Goal: Task Accomplishment & Management: Manage account settings

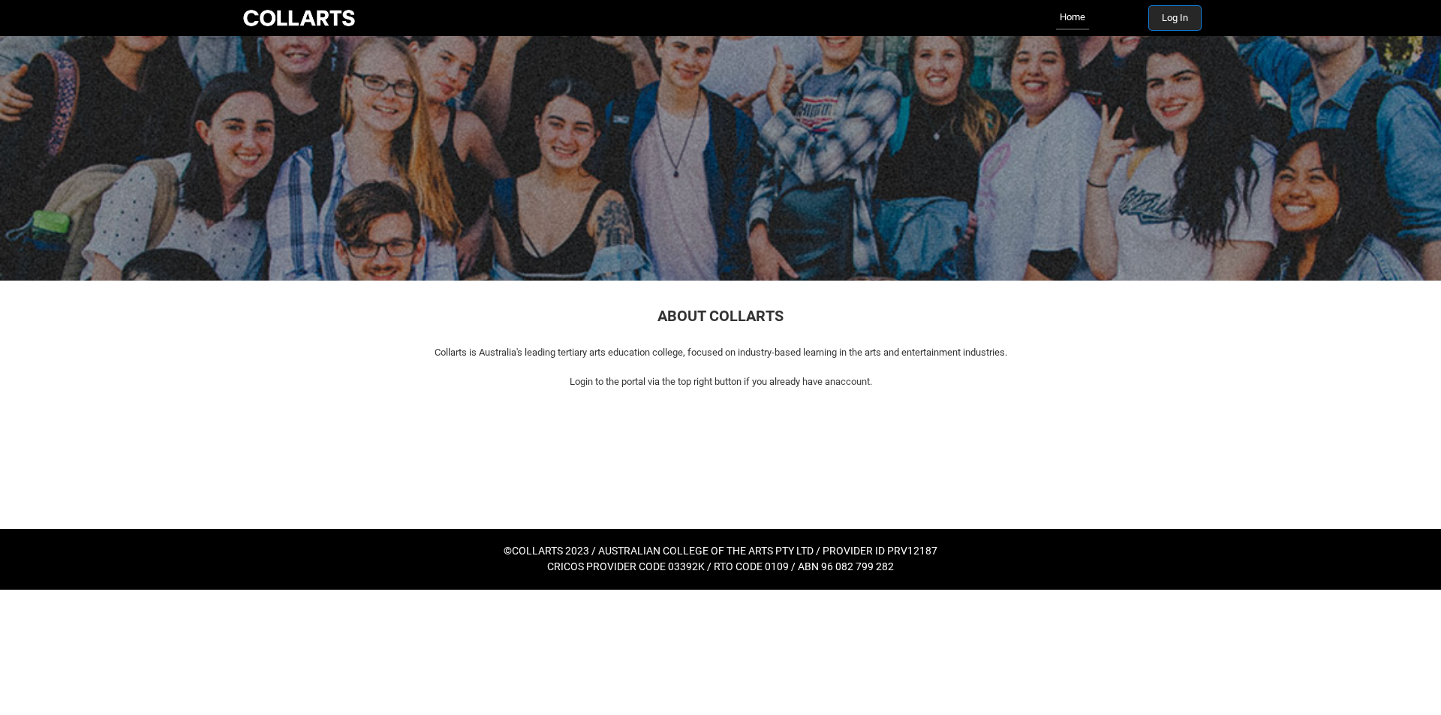
click at [1170, 18] on button "Log In" at bounding box center [1175, 18] width 52 height 24
click at [1179, 23] on button "Log In" at bounding box center [1175, 18] width 52 height 24
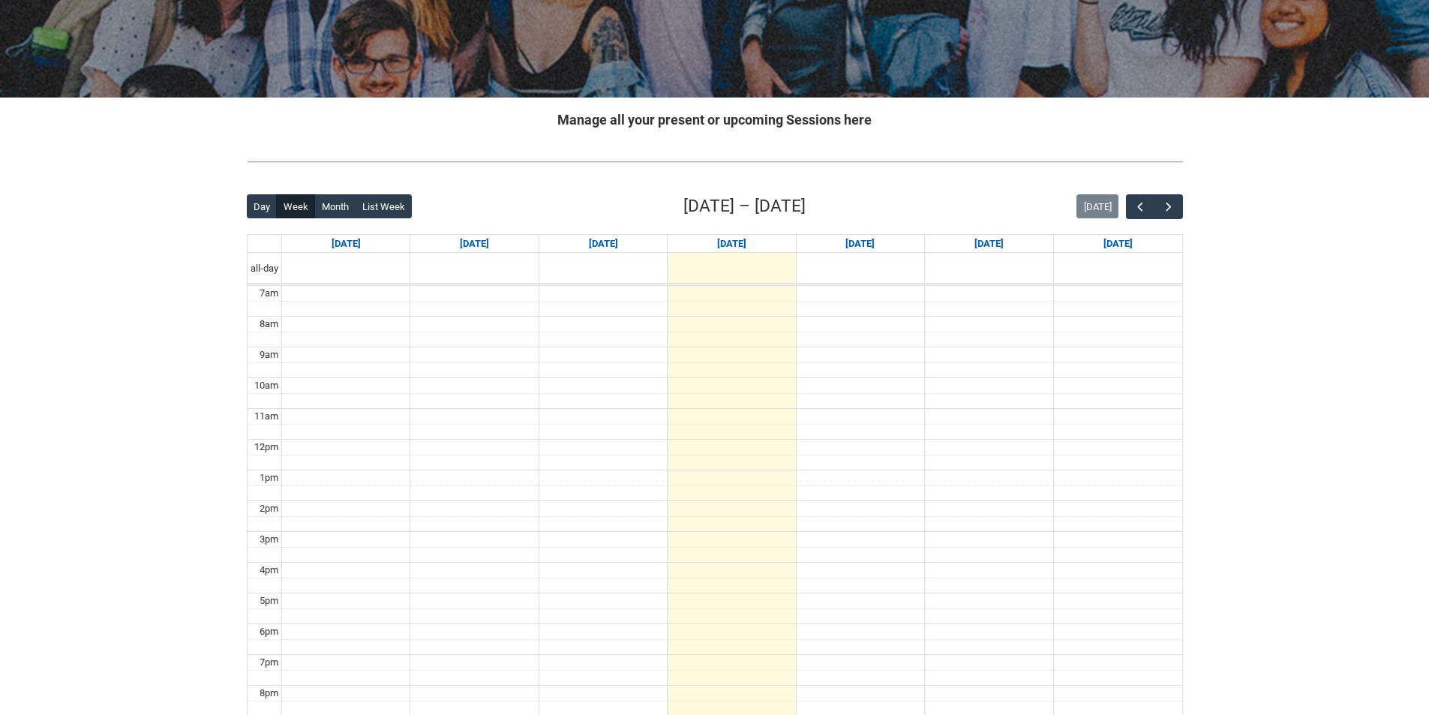
scroll to position [225, 0]
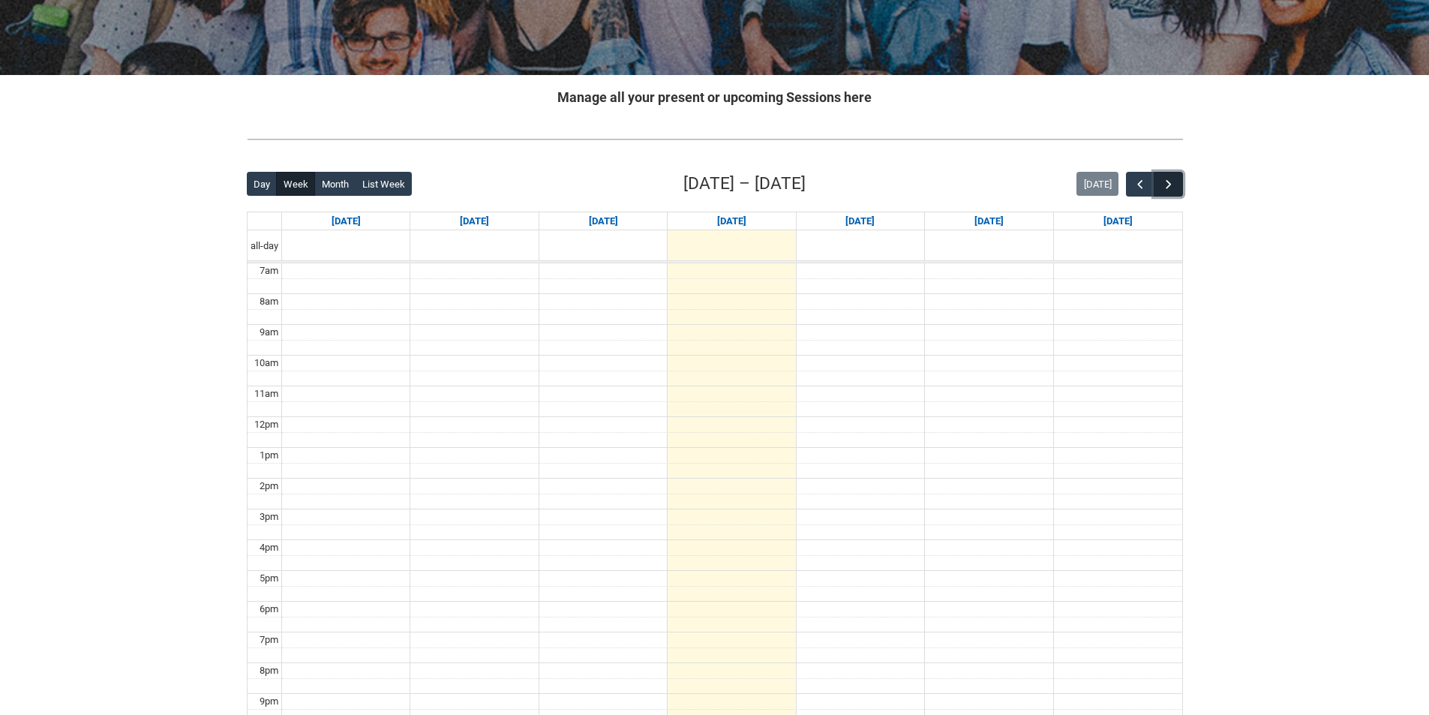
click at [1167, 179] on span "button" at bounding box center [1169, 184] width 15 height 15
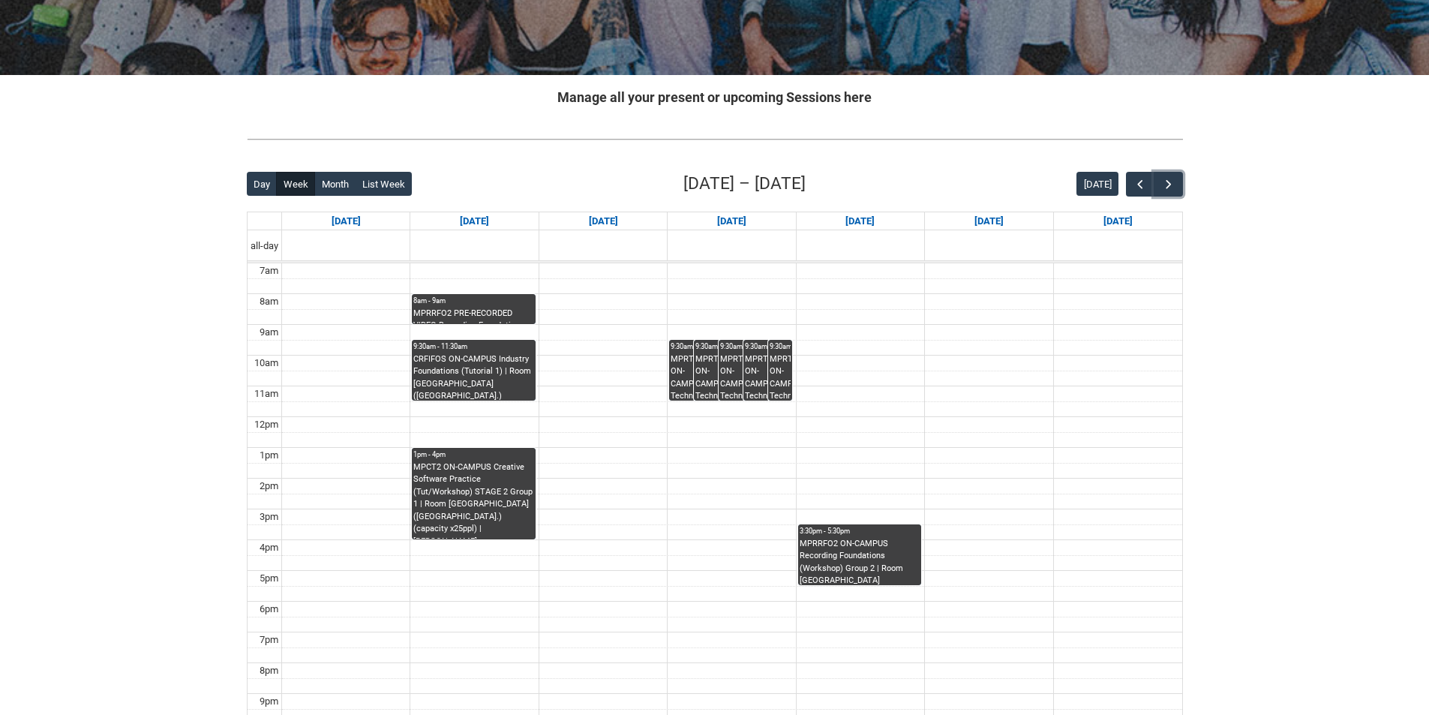
click at [486, 350] on div "9:30am - 11:30am" at bounding box center [473, 346] width 120 height 11
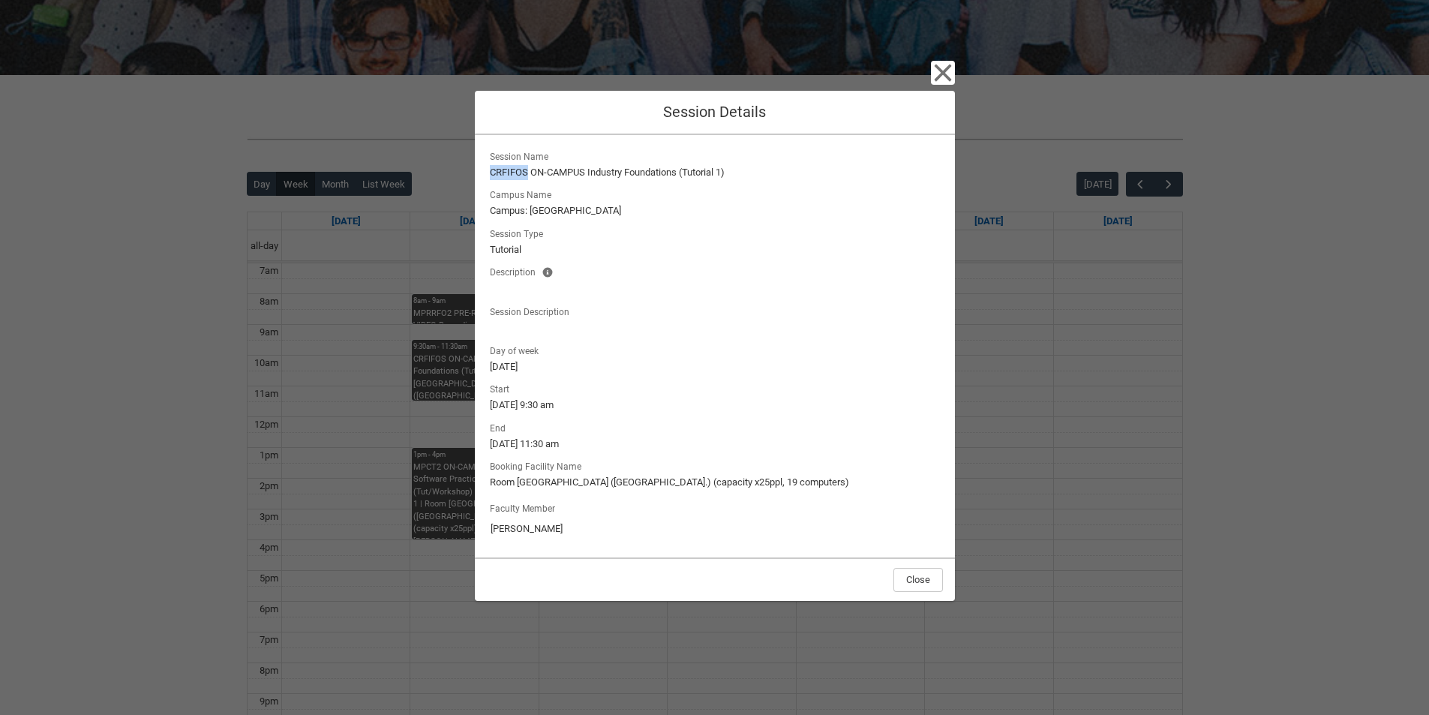
drag, startPoint x: 489, startPoint y: 172, endPoint x: 529, endPoint y: 173, distance: 39.8
click at [529, 173] on lightning-formatted-text "CRFIFOS ON-CAMPUS Industry Foundations (Tutorial 1)" at bounding box center [715, 172] width 450 height 15
copy lightning-formatted-text "CRFIFOS"
click at [947, 68] on icon "button" at bounding box center [942, 72] width 17 height 17
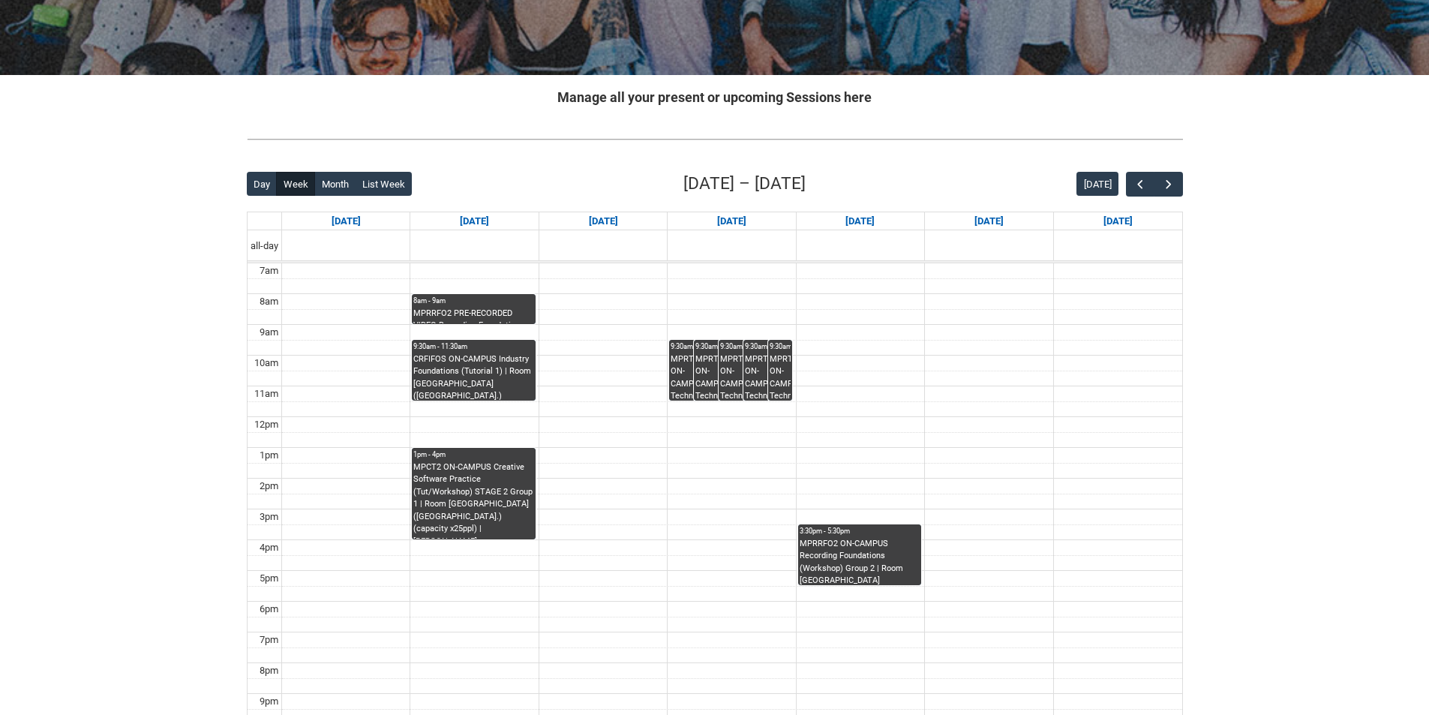
click at [472, 498] on div "MPCT2 ON-CAMPUS Creative Software Practice (Tut/Workshop) STAGE 2 Group 1 | Roo…" at bounding box center [473, 500] width 120 height 78
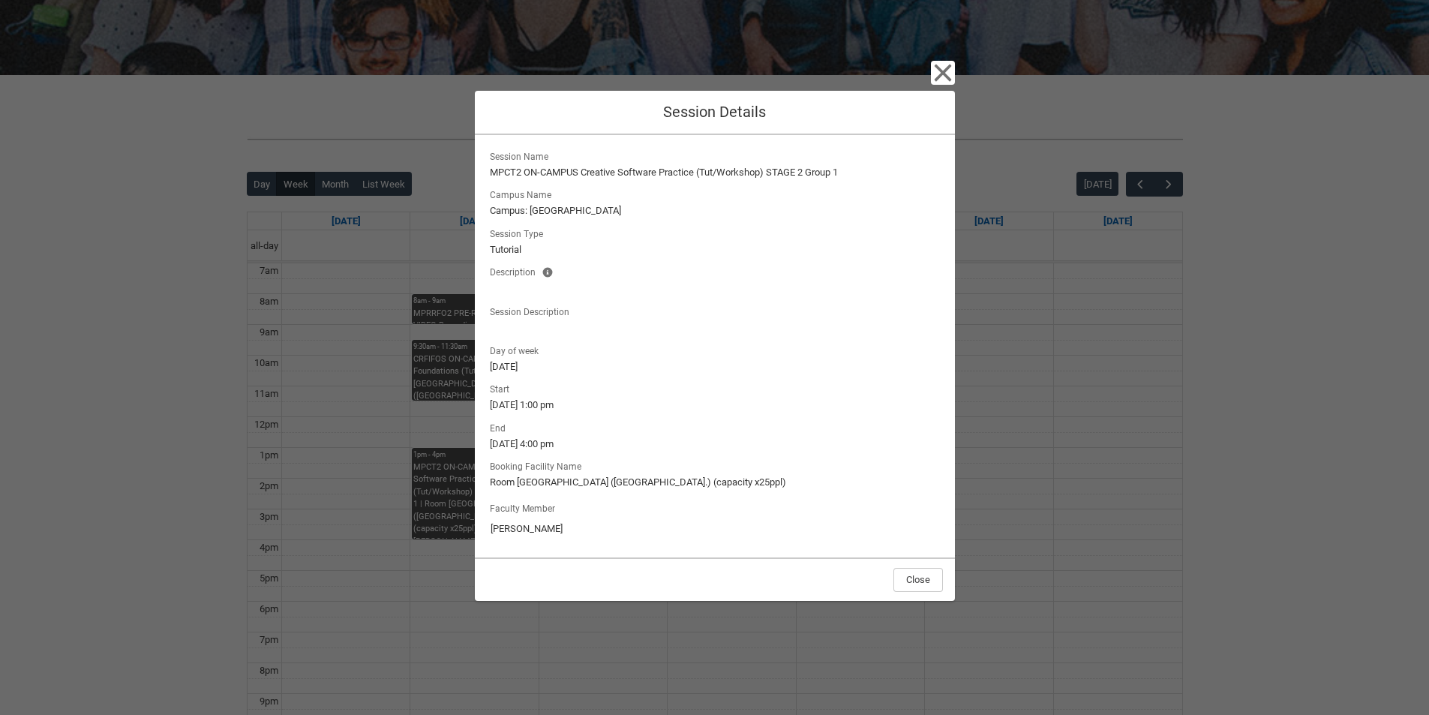
click at [494, 169] on lightning-formatted-text "MPCT2 ON-CAMPUS Creative Software Practice (Tut/Workshop) STAGE 2 Group 1" at bounding box center [715, 172] width 450 height 15
drag, startPoint x: 492, startPoint y: 172, endPoint x: 521, endPoint y: 173, distance: 29.3
click at [521, 173] on lightning-formatted-text "MPCT2 ON-CAMPUS Creative Software Practice (Tut/Workshop) STAGE 2 Group 1" at bounding box center [715, 172] width 450 height 15
drag, startPoint x: 399, startPoint y: 394, endPoint x: 418, endPoint y: 382, distance: 22.3
click at [409, 388] on div "Close Session Details Session Name MPCT2 ON-CAMPUS Creative Software Practice (…" at bounding box center [714, 357] width 1429 height 715
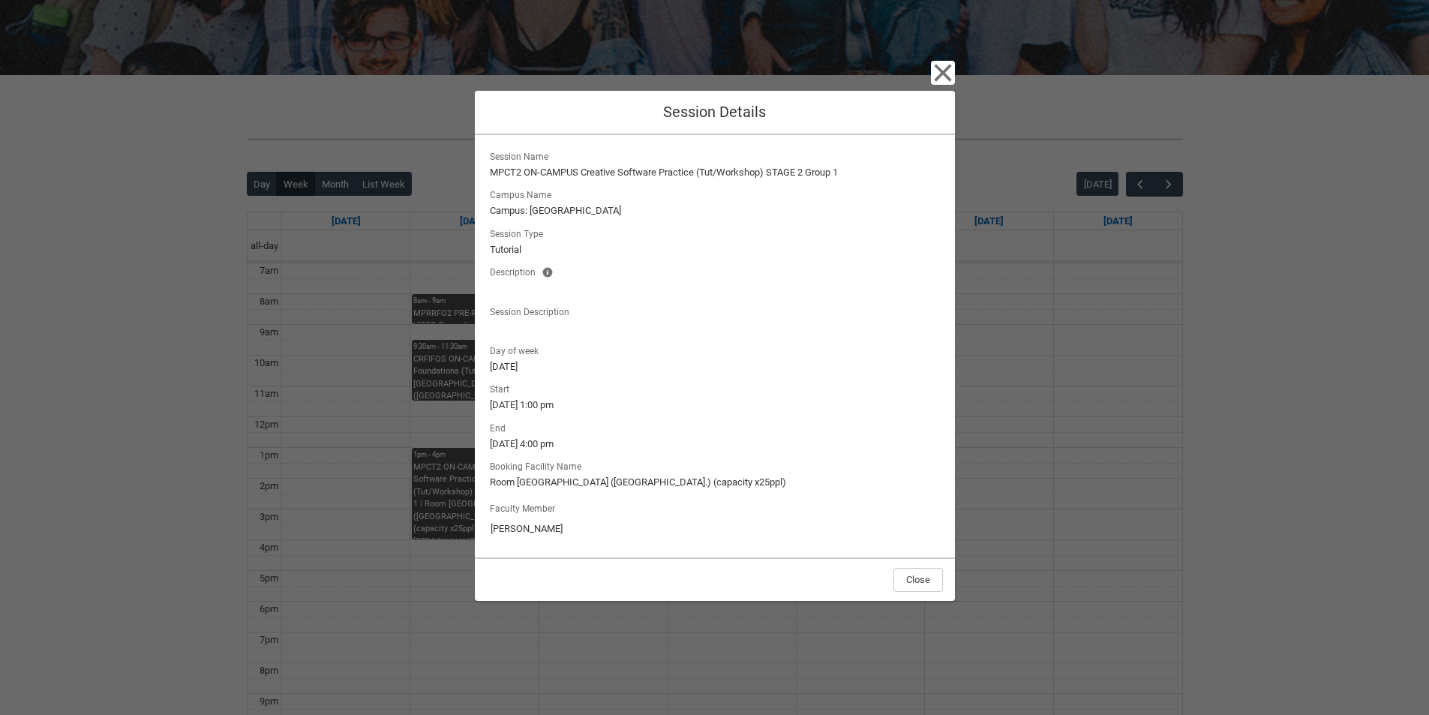
click at [445, 361] on div "Close Session Details Session Name MPCT2 ON-CAMPUS Creative Software Practice (…" at bounding box center [714, 357] width 1429 height 715
drag, startPoint x: 548, startPoint y: 169, endPoint x: 696, endPoint y: 171, distance: 147.8
click at [696, 171] on lightning-formatted-text "MPCT2 ON-CAMPUS Creative Software Practice (Tut/Workshop) STAGE 2 Group 1" at bounding box center [715, 172] width 450 height 15
copy lightning-formatted-text "MPCT2 ON-CAMPUS Creative Software Practice"
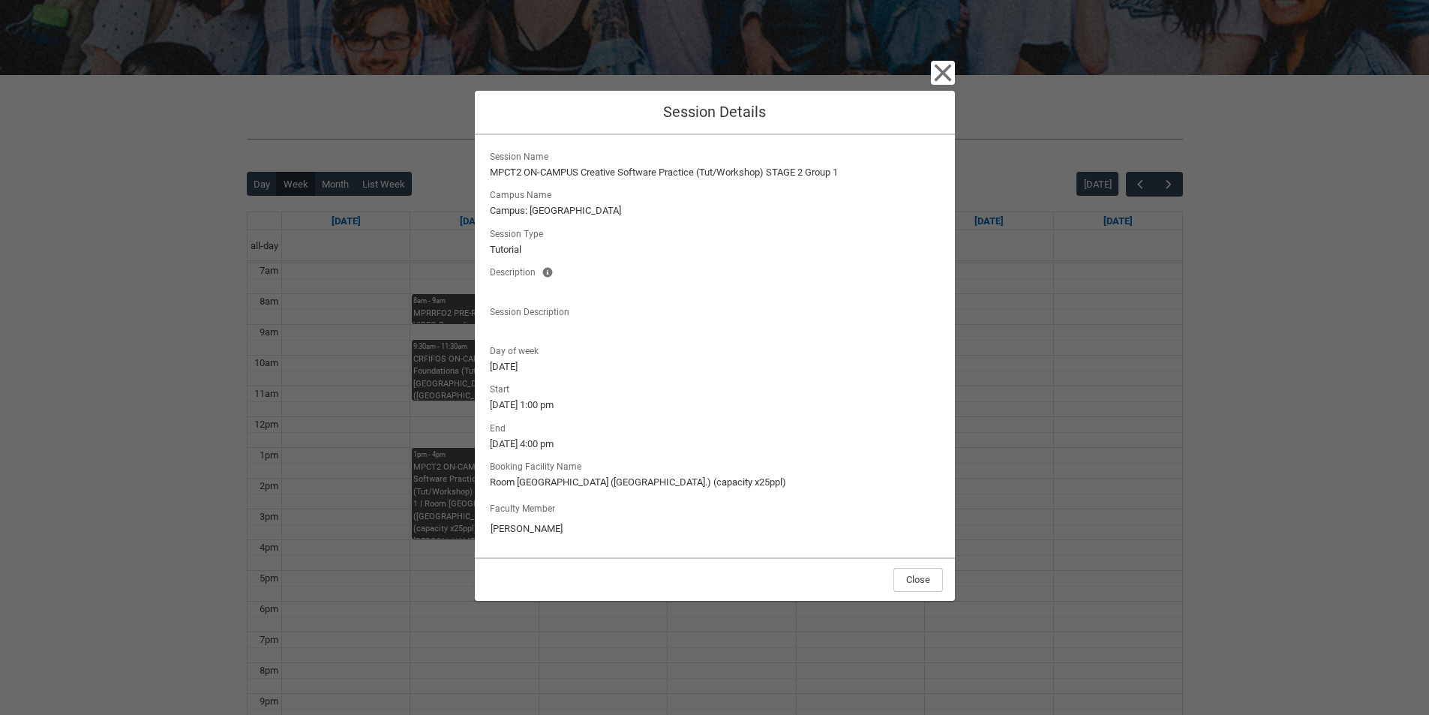
drag, startPoint x: 429, startPoint y: 278, endPoint x: 446, endPoint y: 299, distance: 26.7
click at [431, 278] on div "Close Session Details Session Name MPCT2 ON-CAMPUS Creative Software Practice (…" at bounding box center [714, 357] width 1429 height 715
drag, startPoint x: 363, startPoint y: 332, endPoint x: 623, endPoint y: 176, distance: 302.9
click at [370, 330] on div "Close Session Details Session Name MPCT2 ON-CAMPUS Creative Software Practice (…" at bounding box center [714, 357] width 1429 height 715
click at [940, 77] on icon "button" at bounding box center [943, 73] width 24 height 24
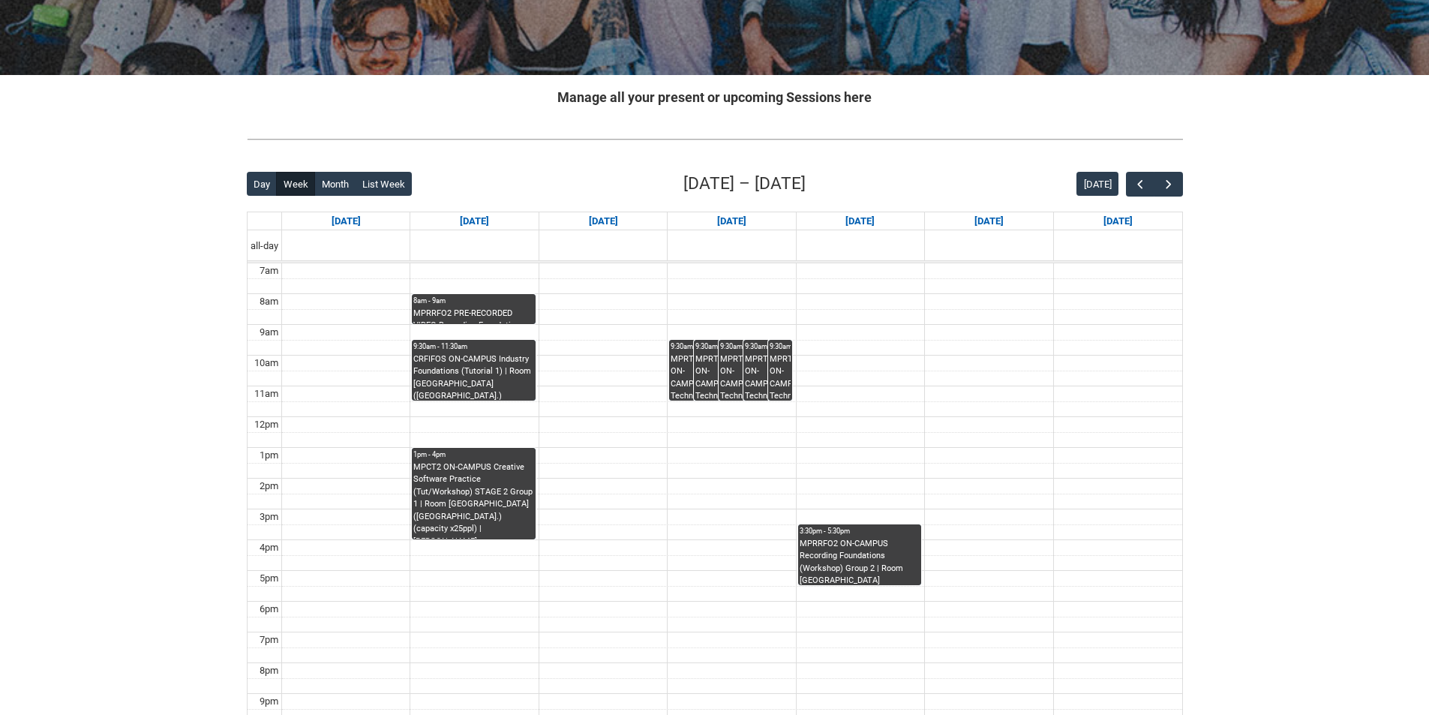
click at [467, 408] on div "Back Loading... This page should update in a few seconds... Day Week Month List…" at bounding box center [715, 463] width 936 height 585
drag, startPoint x: 472, startPoint y: 380, endPoint x: 474, endPoint y: 388, distance: 8.6
click at [472, 389] on div "CRFIFOS ON-CAMPUS Industry Foundations (Tutorial 1) | Room 102 Lab (Wellington …" at bounding box center [473, 376] width 120 height 47
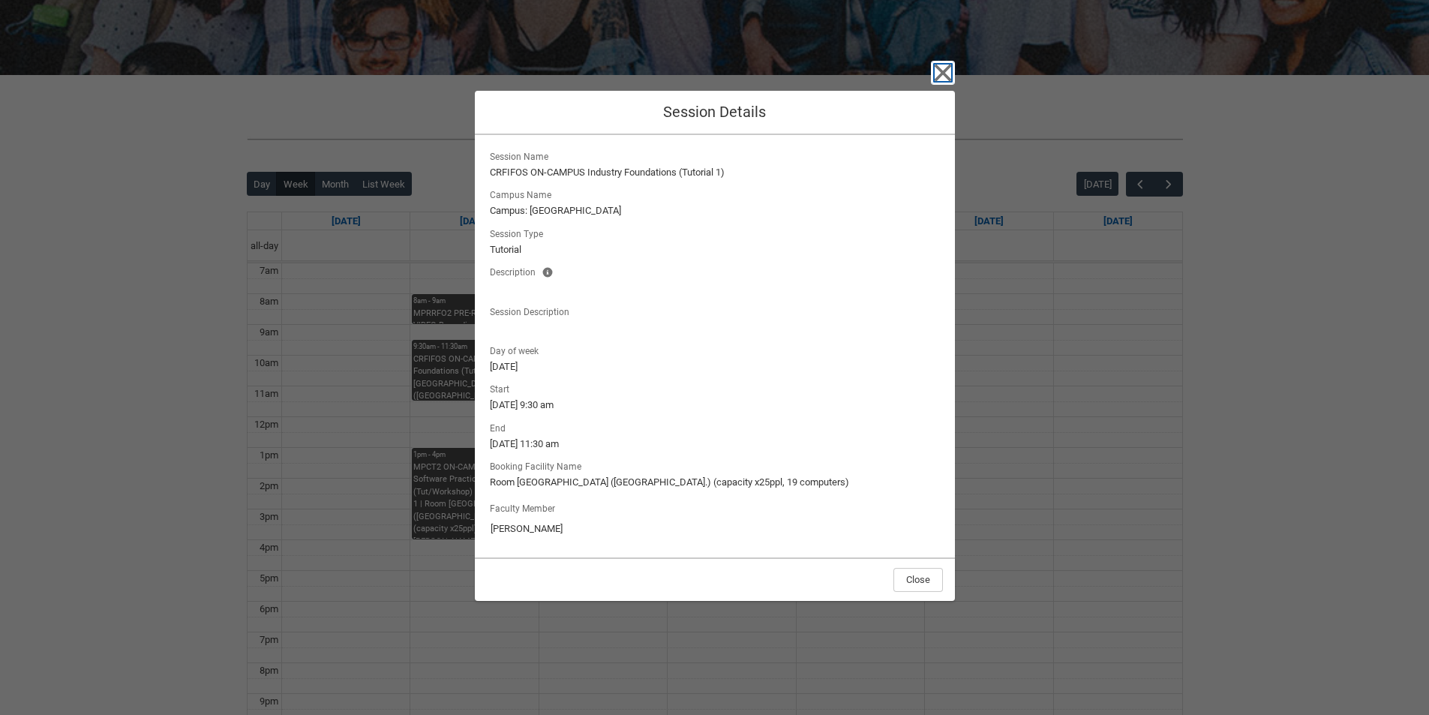
click at [950, 68] on icon "button" at bounding box center [943, 73] width 24 height 24
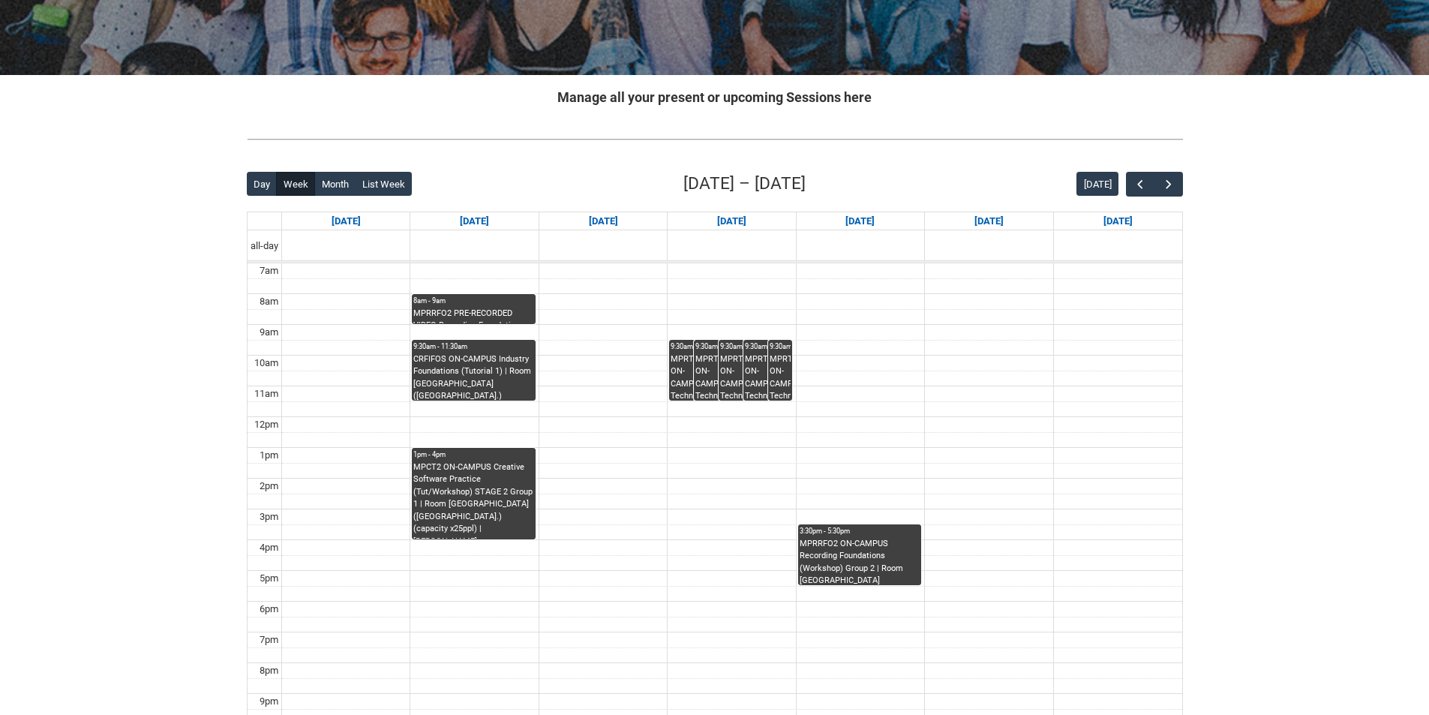
click at [745, 366] on div "MPRTPE2 ON-CAMPUS Technology in Performance 1 Wednesday 9:30- | Front space (Br…" at bounding box center [768, 376] width 47 height 47
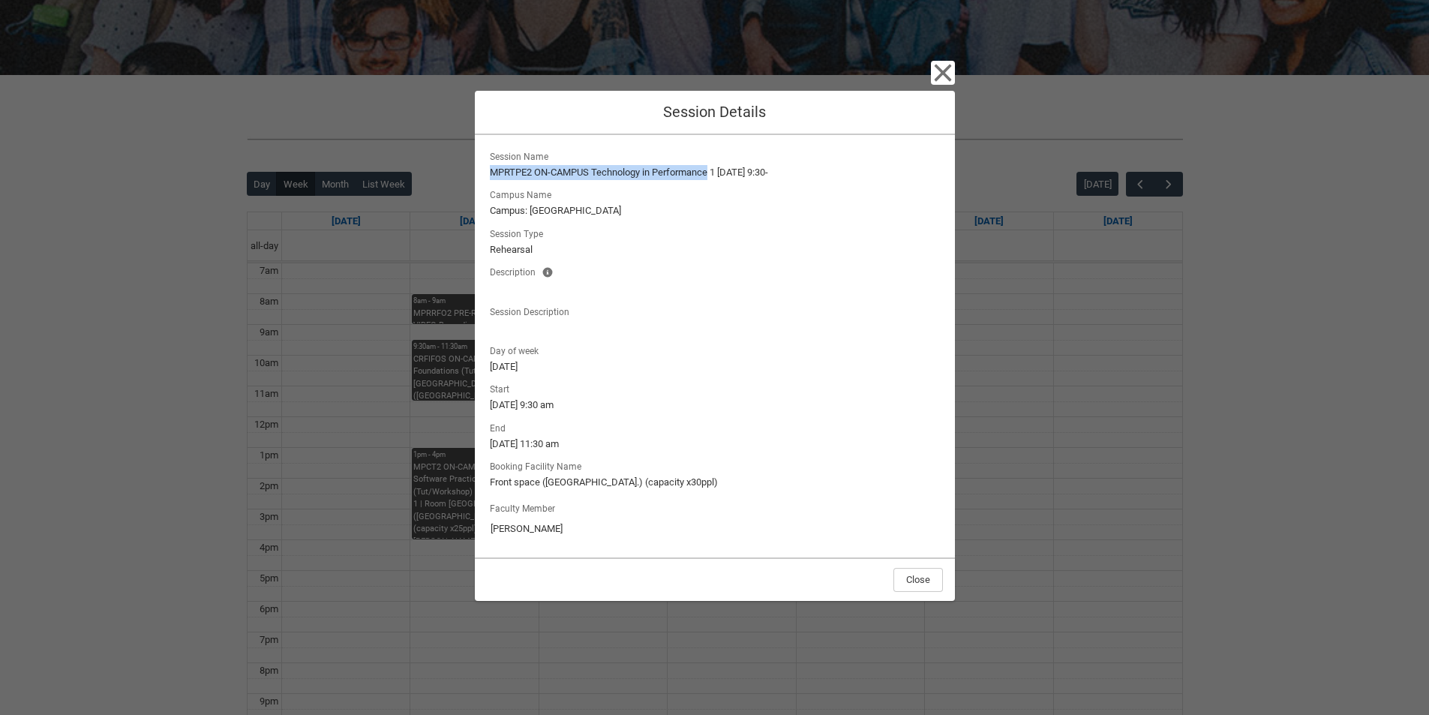
drag, startPoint x: 485, startPoint y: 172, endPoint x: 711, endPoint y: 178, distance: 225.9
click at [711, 178] on div "Session Name MPRTPE2 ON-CAMPUS Technology in Performance 1 Wednesday 9:30- Camp…" at bounding box center [715, 346] width 480 height 422
copy lightning-formatted-text "MPRTPE2 ON-CAMPUS Technology in Performance"
click at [937, 69] on icon "button" at bounding box center [943, 73] width 24 height 24
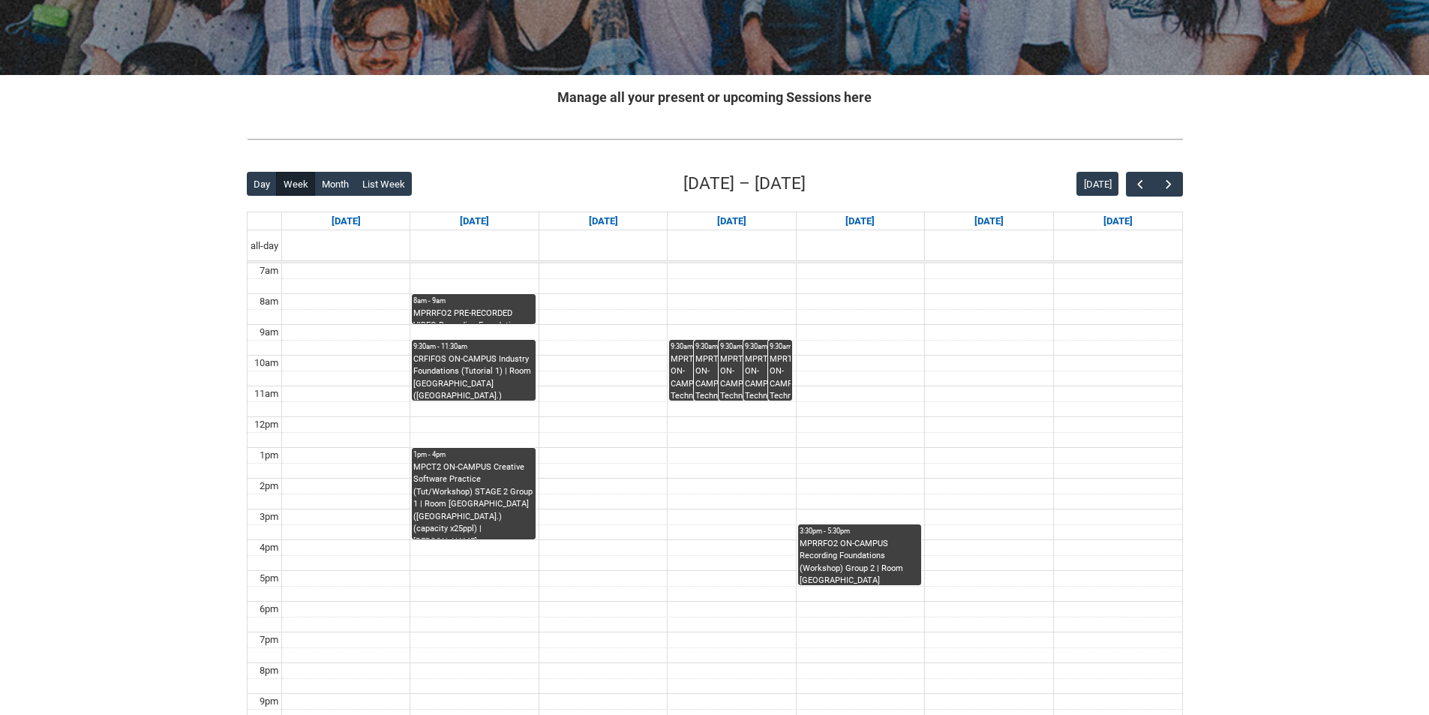
click at [876, 551] on div "MPRRFO2 ON-CAMPUS Recording Foundations (Workshop) Group 2 | Room 201 Lab (Well…" at bounding box center [860, 561] width 120 height 47
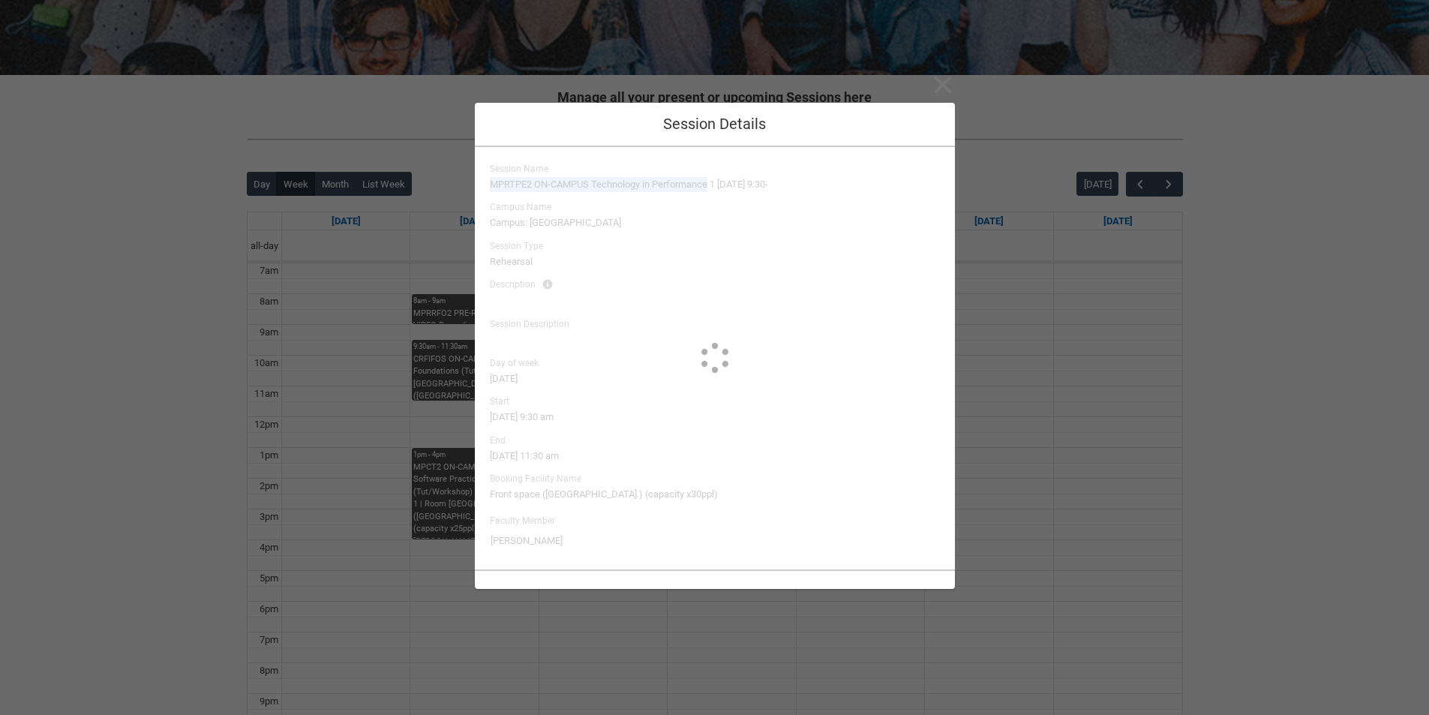
type input "Benjamin Colbourne"
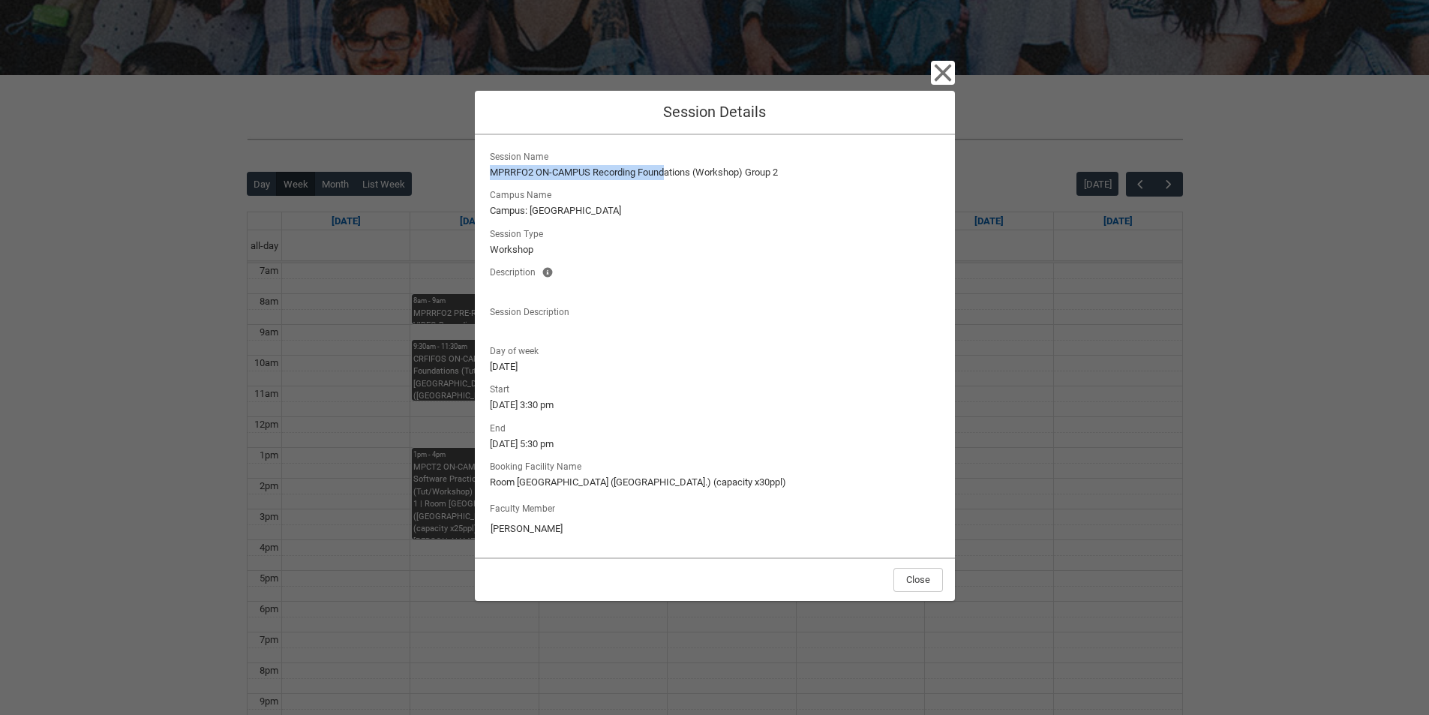
drag, startPoint x: 486, startPoint y: 172, endPoint x: 663, endPoint y: 167, distance: 177.2
click at [666, 166] on lightning-output-field "Session Name MPRRFO2 ON-CAMPUS Recording Foundations (Workshop) Group 2" at bounding box center [715, 163] width 456 height 33
click at [539, 173] on lightning-formatted-text "MPRRFO2 ON-CAMPUS Recording Foundations (Workshop) Group 2" at bounding box center [715, 172] width 450 height 15
click at [527, 174] on lightning-formatted-text "MPRRFO2 ON-CAMPUS Recording Foundations (Workshop) Group 2" at bounding box center [715, 172] width 450 height 15
click at [527, 173] on lightning-formatted-text "MPRRFO2 ON-CAMPUS Recording Foundations (Workshop) Group 2" at bounding box center [715, 172] width 450 height 15
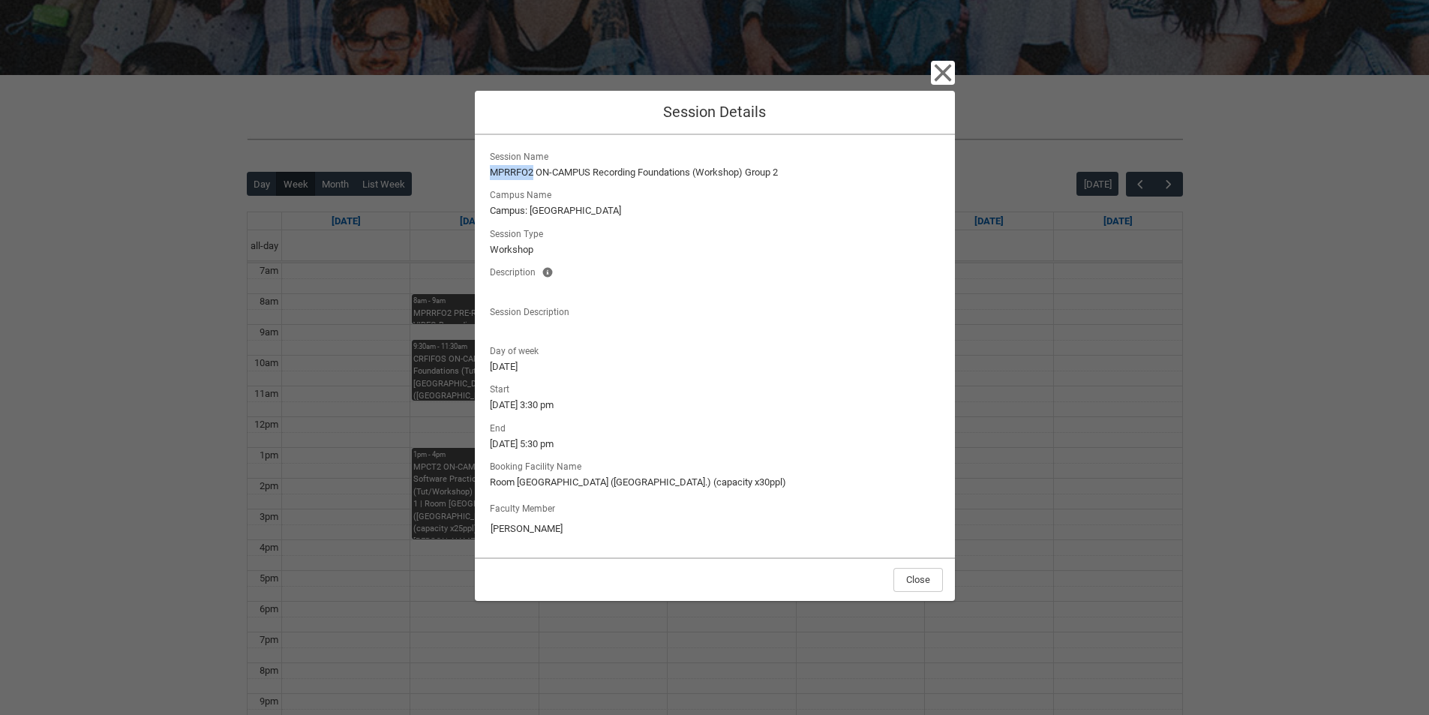
copy lightning-formatted-text "MPRRFO2"
click at [943, 78] on icon "button" at bounding box center [943, 73] width 24 height 24
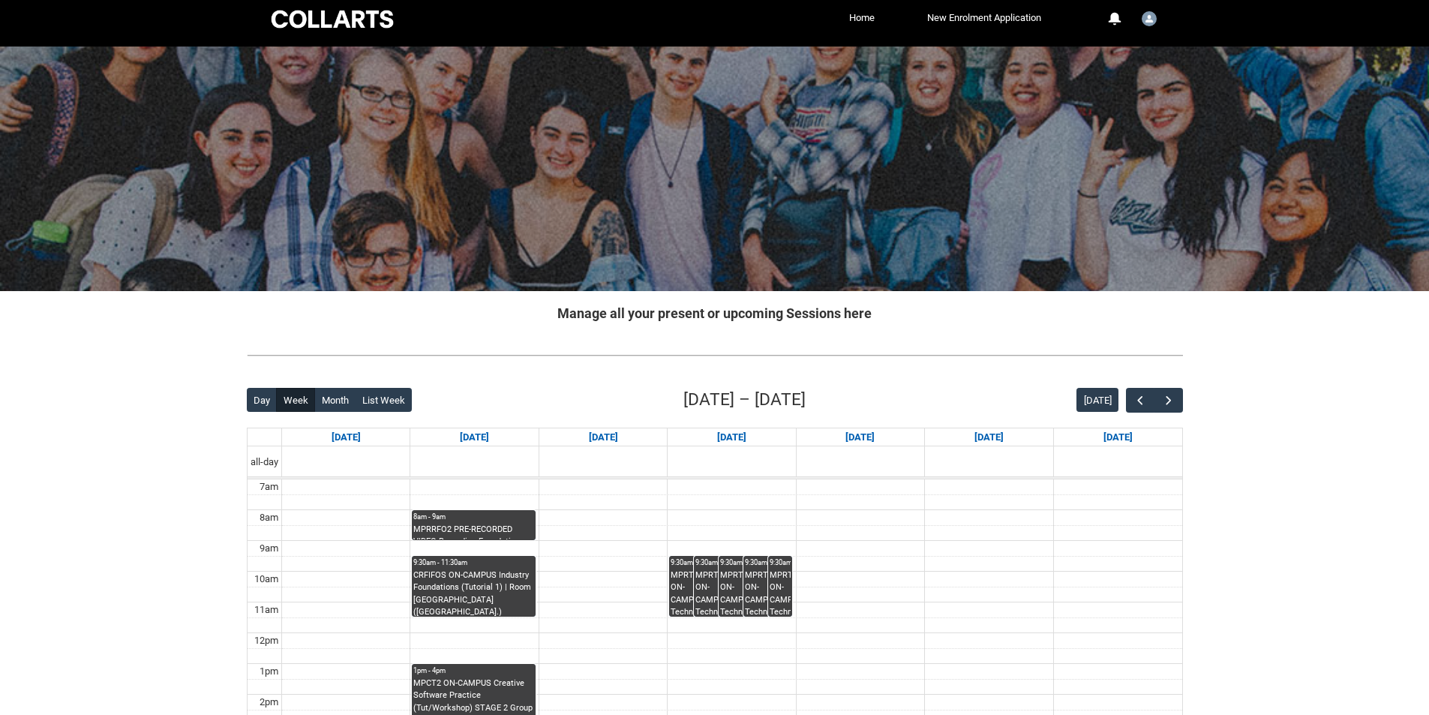
scroll to position [0, 0]
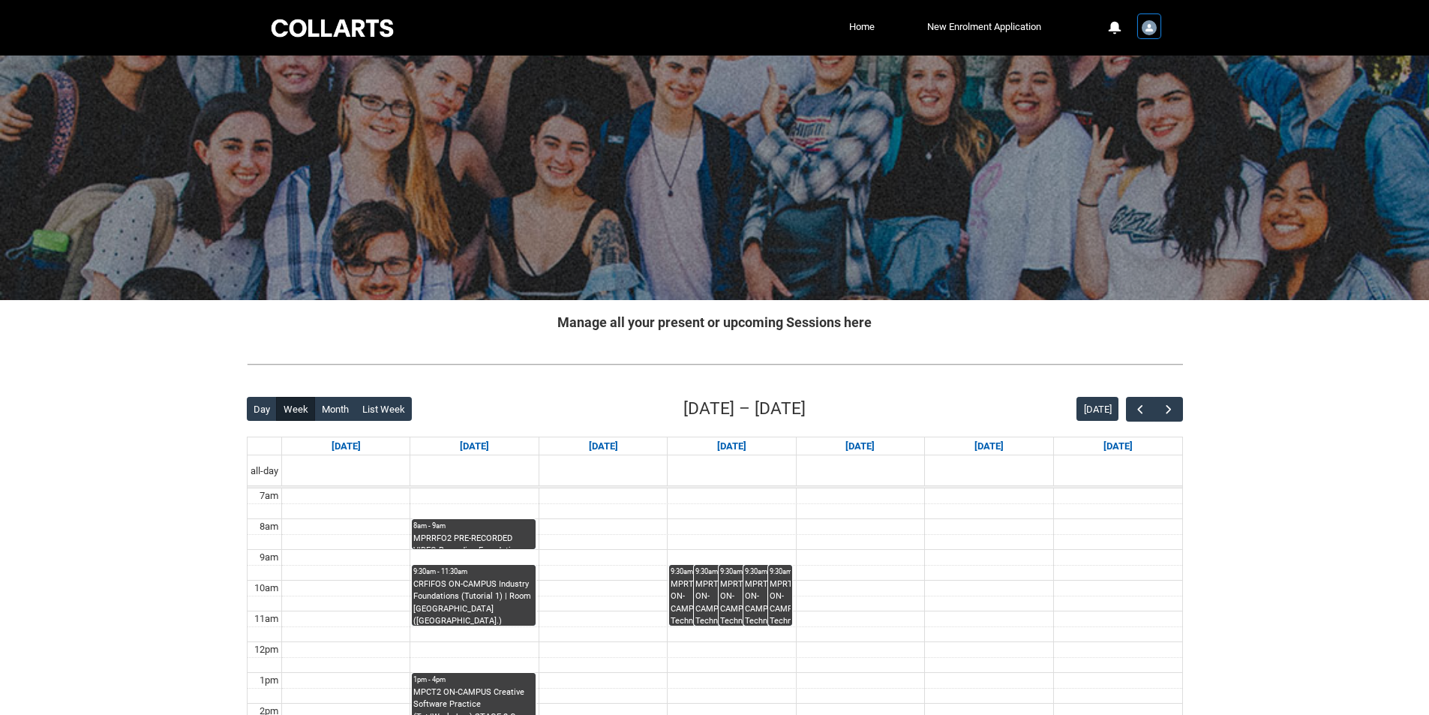
click at [1140, 23] on div "User Profile Student.othomas.20253106" at bounding box center [1149, 26] width 21 height 23
click at [1132, 67] on link "Profile" at bounding box center [1124, 64] width 71 height 26
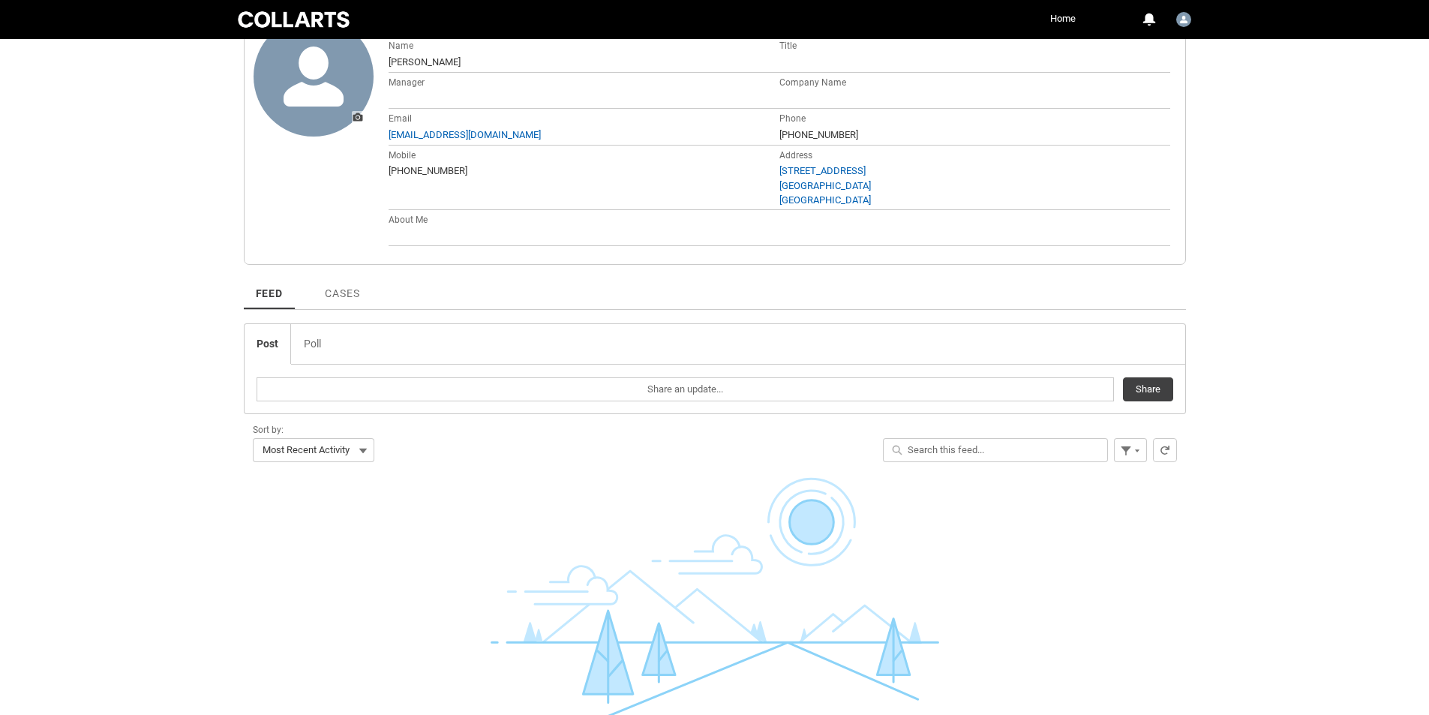
scroll to position [300, 0]
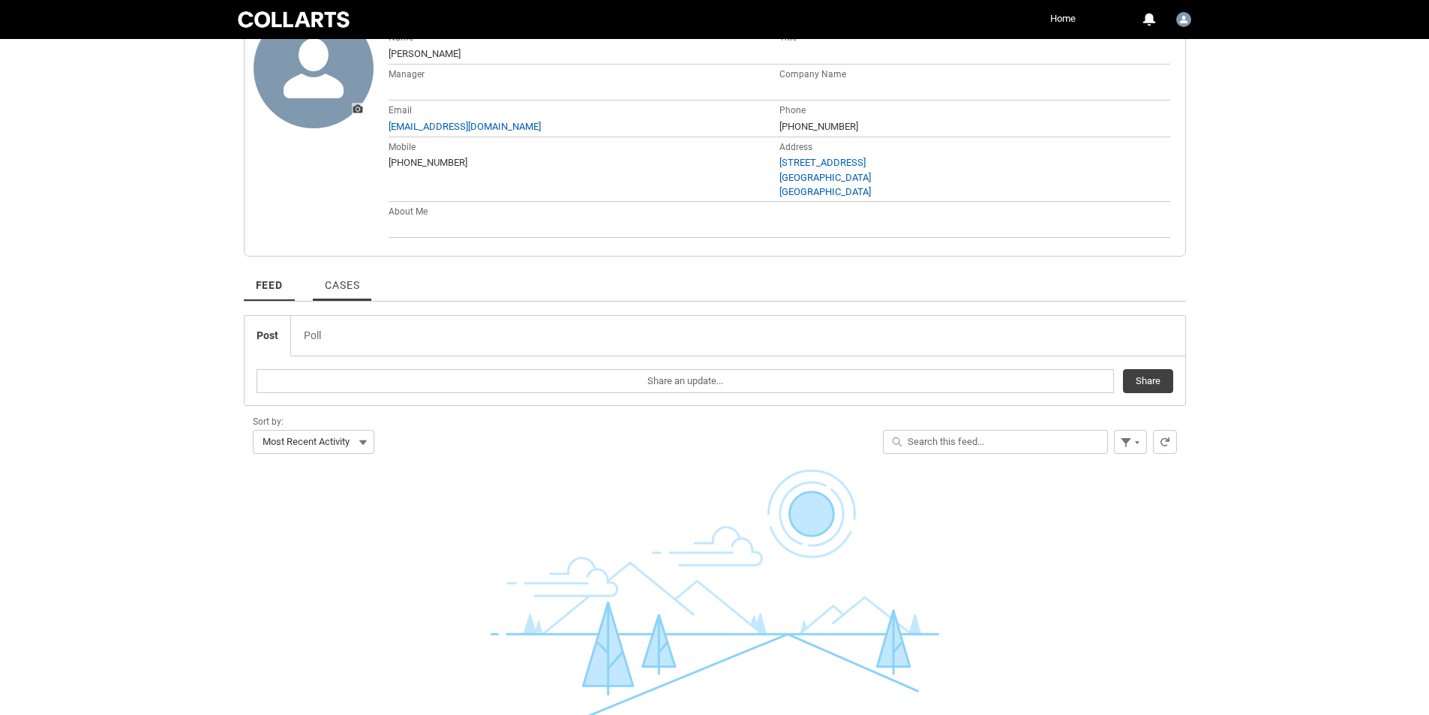
click at [353, 287] on span "Cases" at bounding box center [342, 285] width 35 height 12
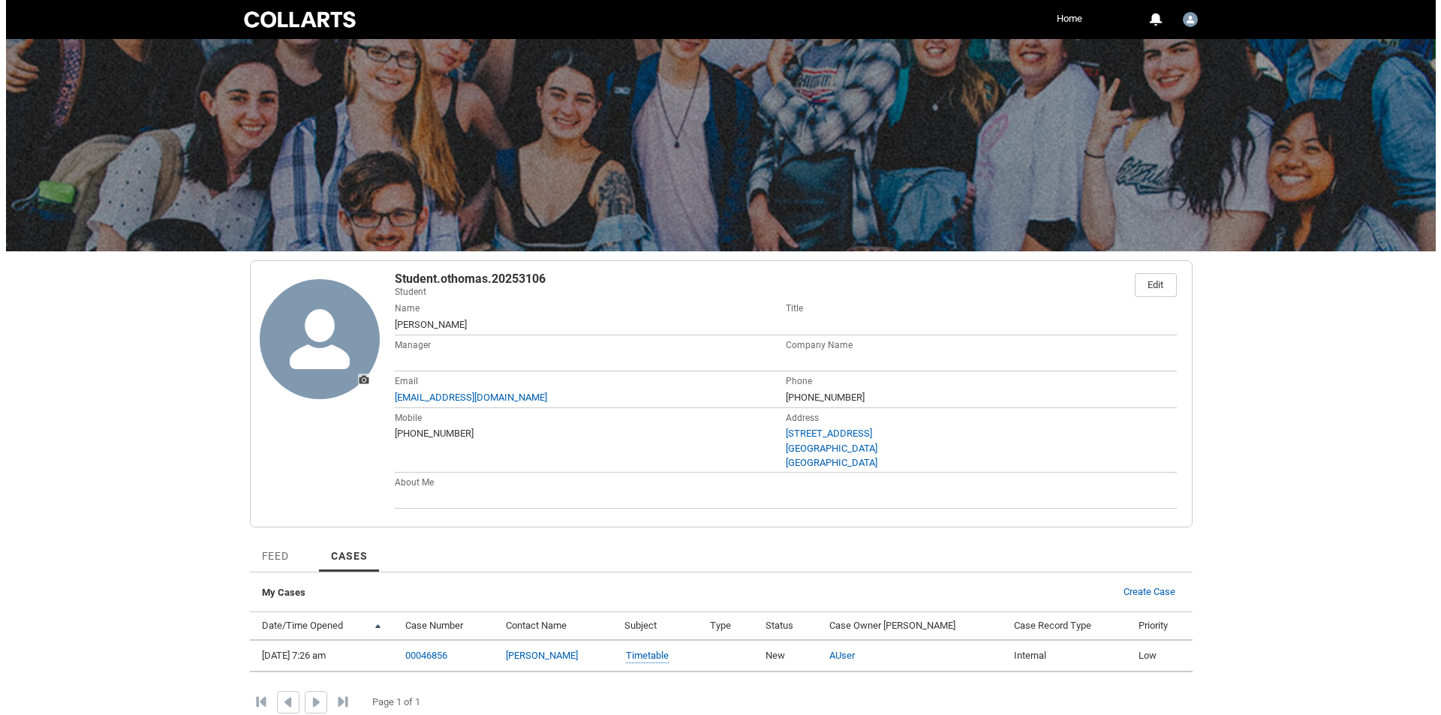
scroll to position [8, 0]
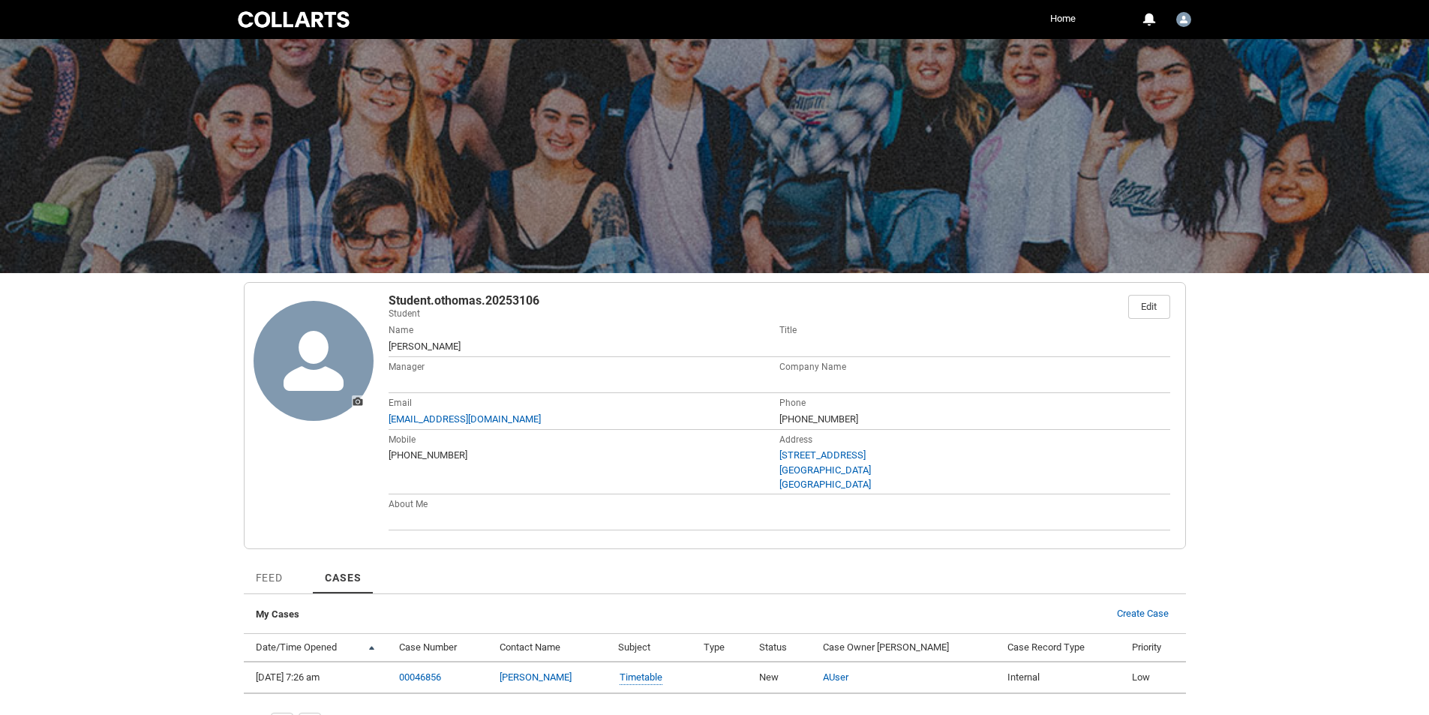
drag, startPoint x: 685, startPoint y: 460, endPoint x: 728, endPoint y: 440, distance: 47.0
click at [689, 457] on span "+61432806215" at bounding box center [584, 456] width 391 height 16
click at [1137, 310] on link "Edit" at bounding box center [1149, 307] width 40 height 23
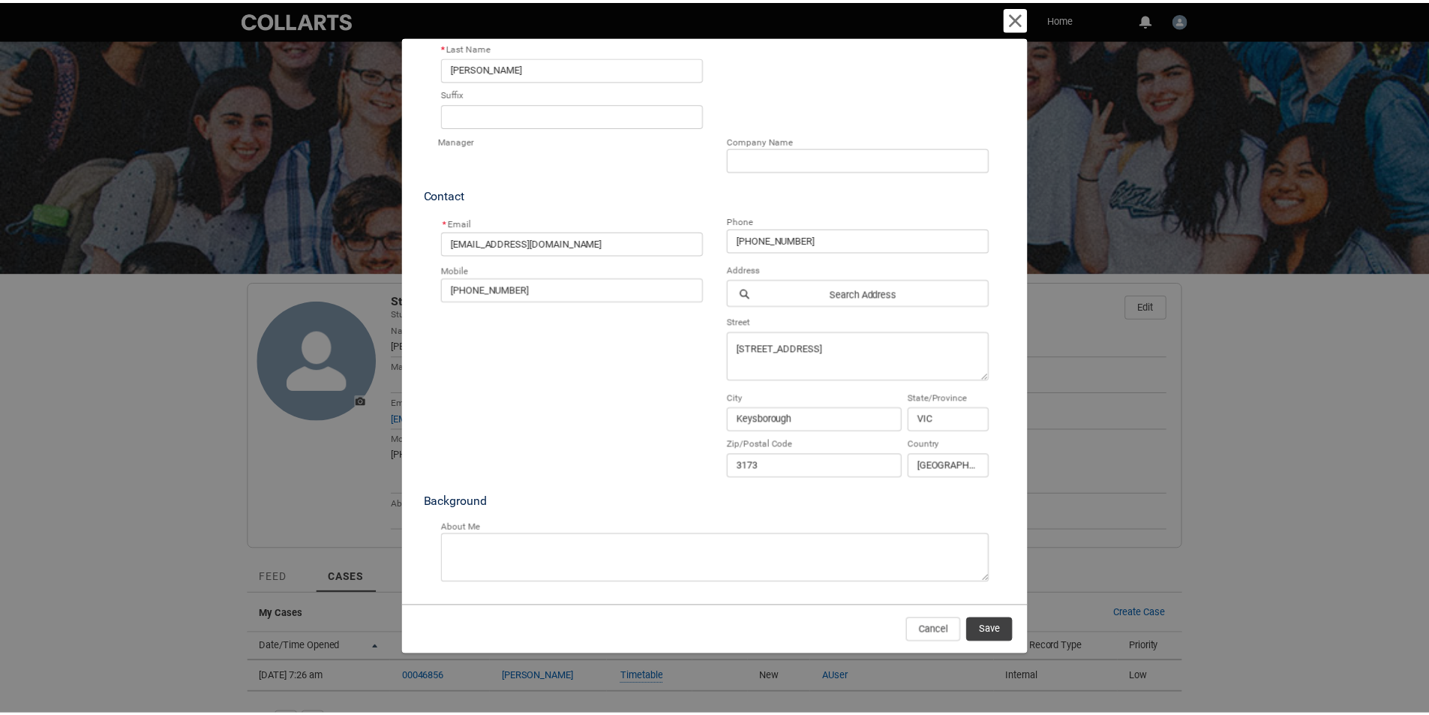
scroll to position [218, 0]
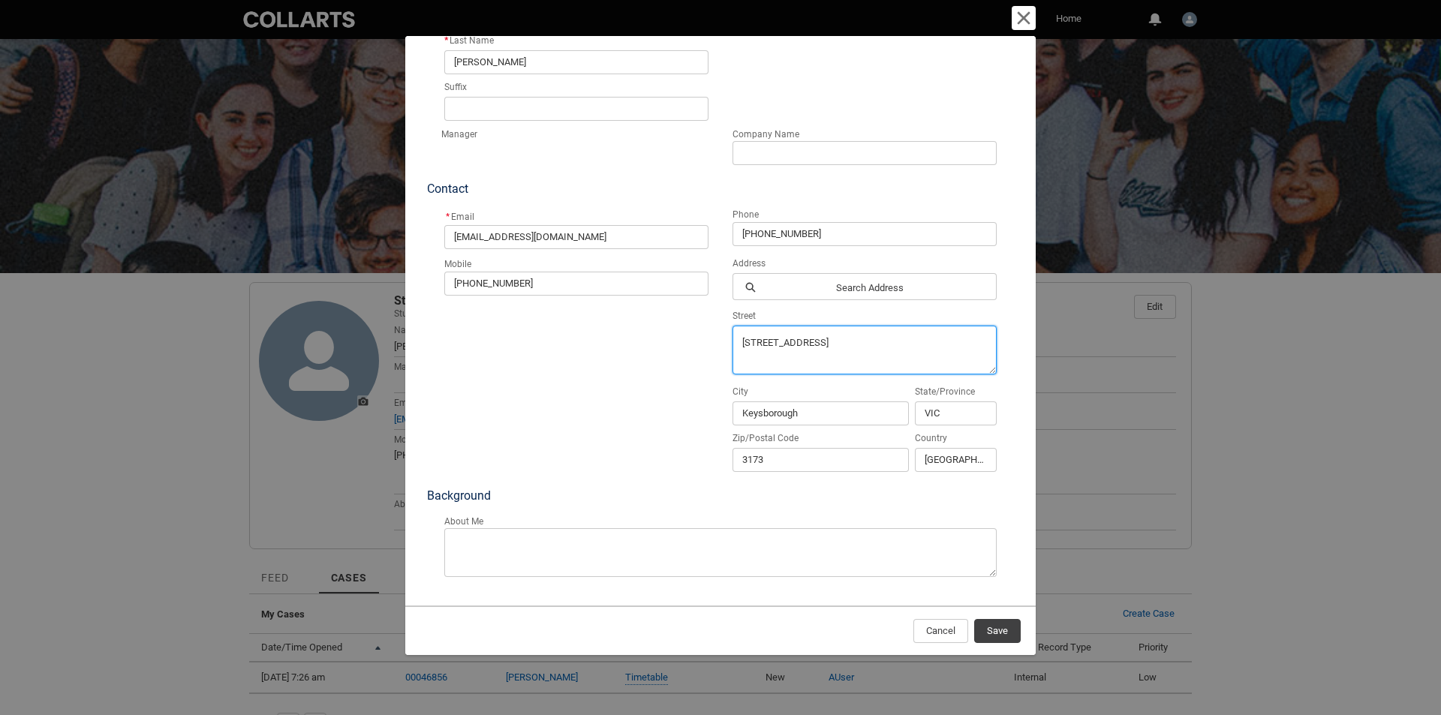
drag, startPoint x: 820, startPoint y: 341, endPoint x: 734, endPoint y: 344, distance: 86.3
click at [734, 344] on textarea "45 Beddington St" at bounding box center [864, 350] width 264 height 49
type textarea "1/17 BECKLEY ST"
click at [781, 409] on input "Keysborough" at bounding box center [820, 413] width 176 height 24
click at [783, 412] on input "Keysborough" at bounding box center [820, 413] width 176 height 24
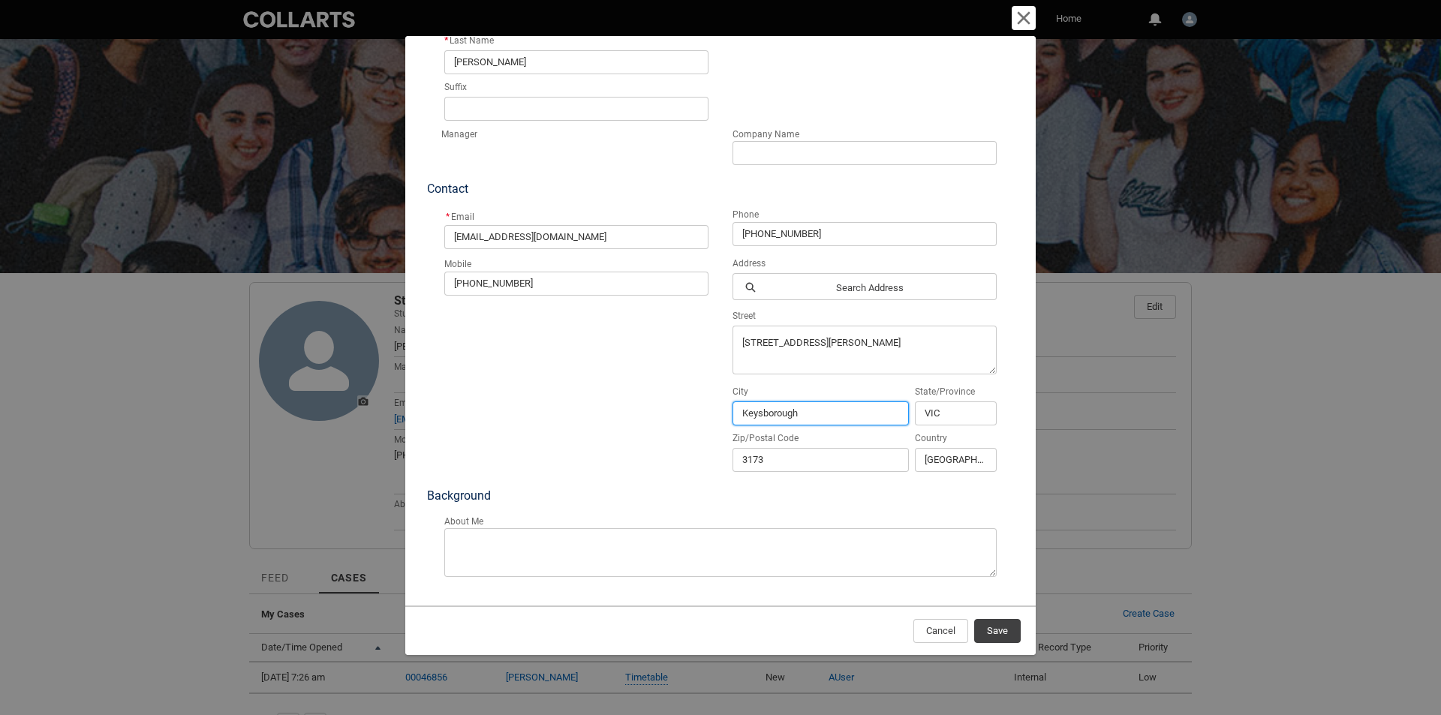
click at [783, 412] on input "Keysborough" at bounding box center [820, 413] width 176 height 24
type input "COBURG"
click at [750, 458] on input "3173" at bounding box center [820, 460] width 176 height 24
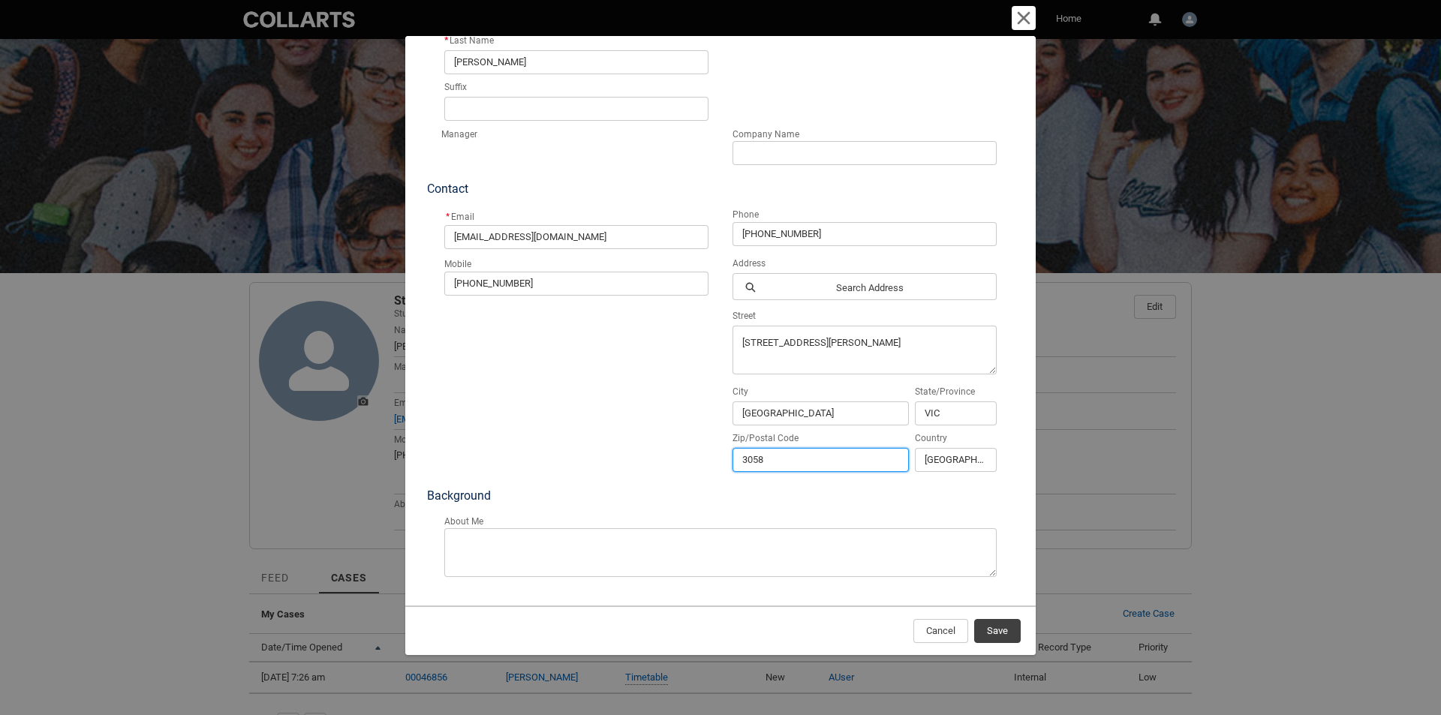
type input "3058"
click at [1002, 636] on span "Save" at bounding box center [997, 631] width 21 height 23
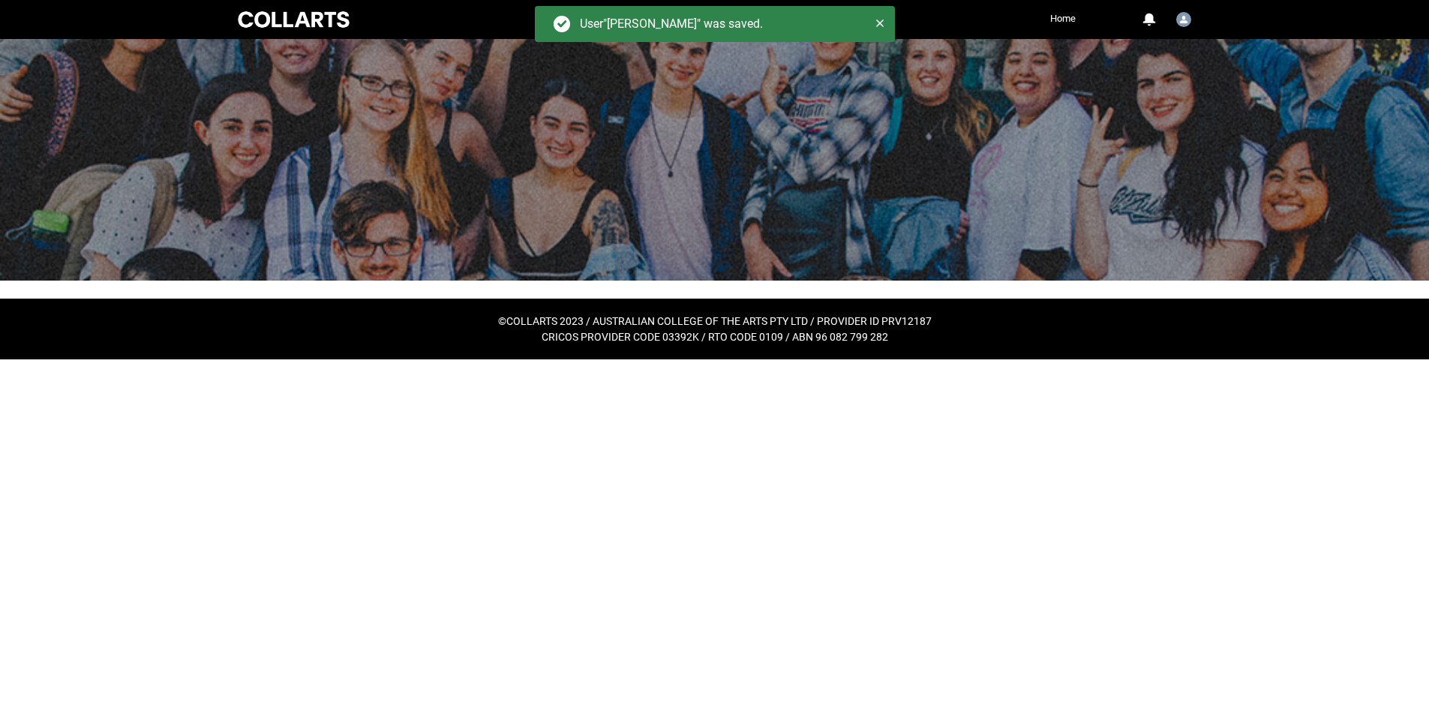
scroll to position [0, 0]
